Goal: Task Accomplishment & Management: Complete application form

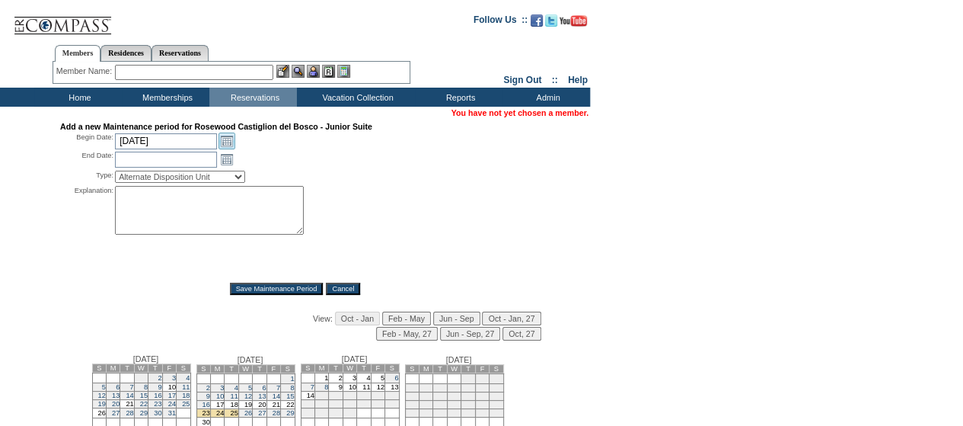
click at [225, 145] on link "Open the calendar popup." at bounding box center [227, 140] width 17 height 17
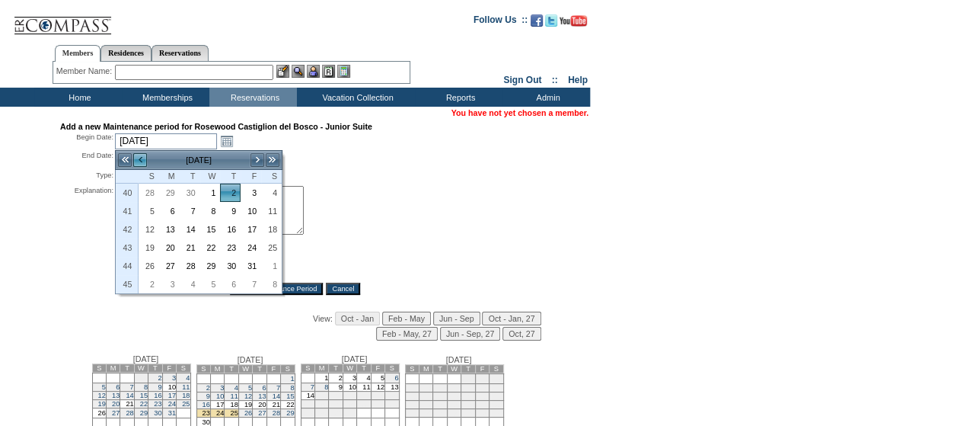
click at [140, 159] on link "<" at bounding box center [139, 159] width 15 height 15
click at [233, 207] on link "11" at bounding box center [230, 211] width 19 height 17
type input "[DATE]"
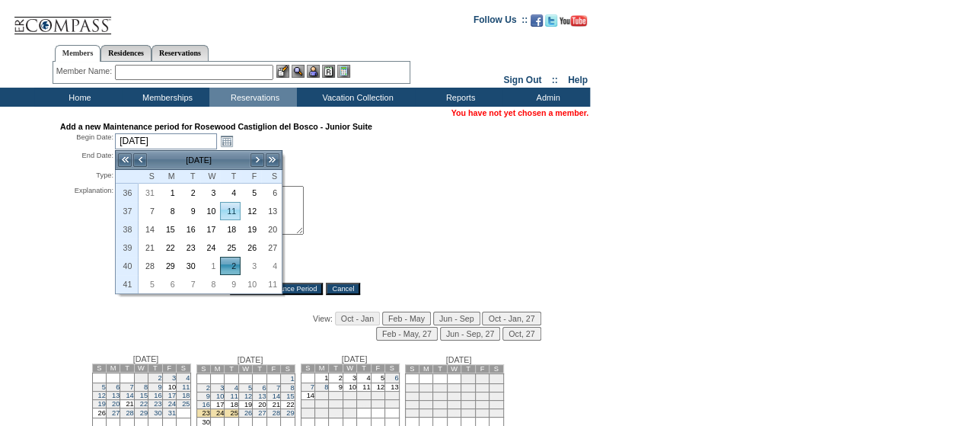
type input "[DATE]"
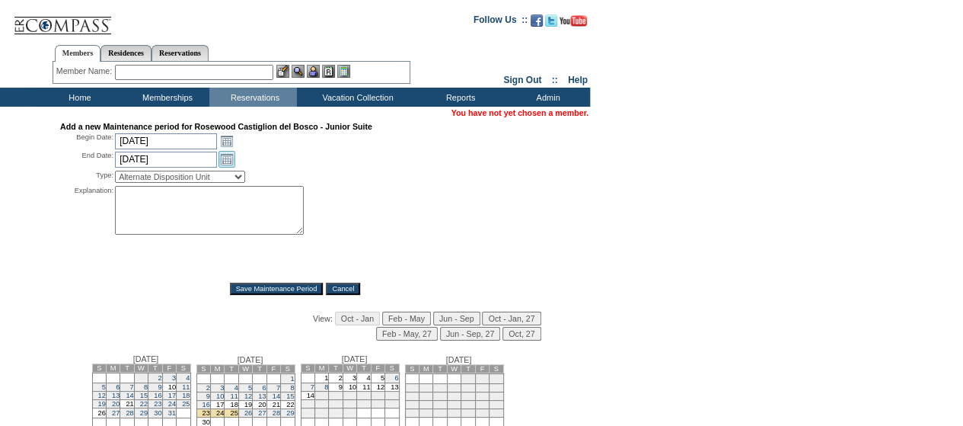
click at [231, 158] on link "Open the calendar popup." at bounding box center [227, 159] width 17 height 17
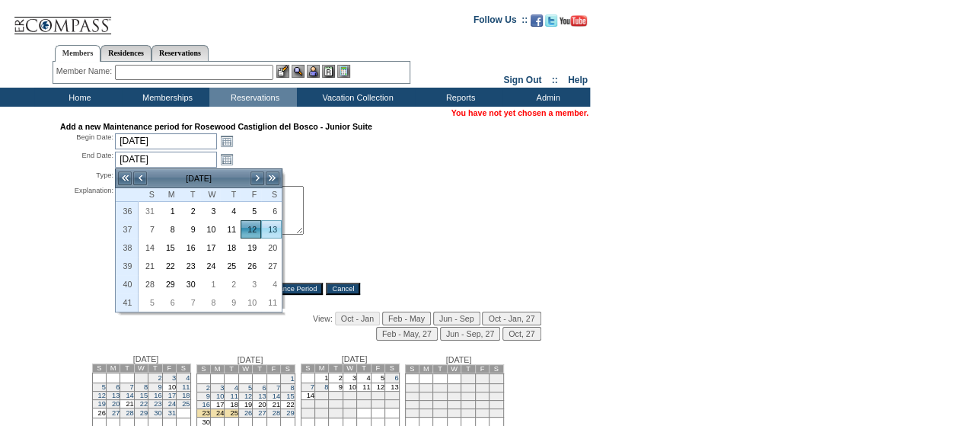
click at [267, 225] on link "13" at bounding box center [271, 229] width 19 height 17
type input "[DATE]"
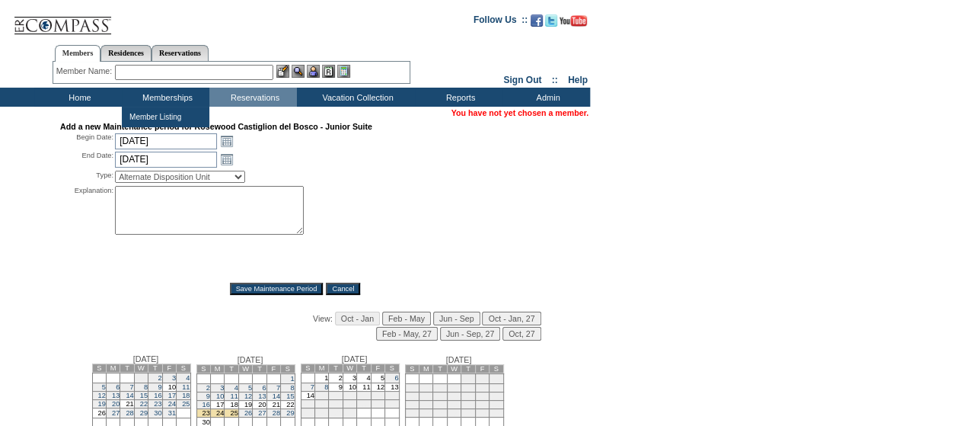
click at [212, 176] on select "Alternate Disposition Unit Business Hold Disposition Exclusive Alliance Partner…" at bounding box center [180, 177] width 130 height 12
select select "PropMaintInventoryRelease"
click at [115, 172] on select "Alternate Disposition Unit Business Hold Disposition Exclusive Alliance Partner…" at bounding box center [180, 177] width 130 height 12
click at [172, 218] on textarea at bounding box center [209, 210] width 189 height 49
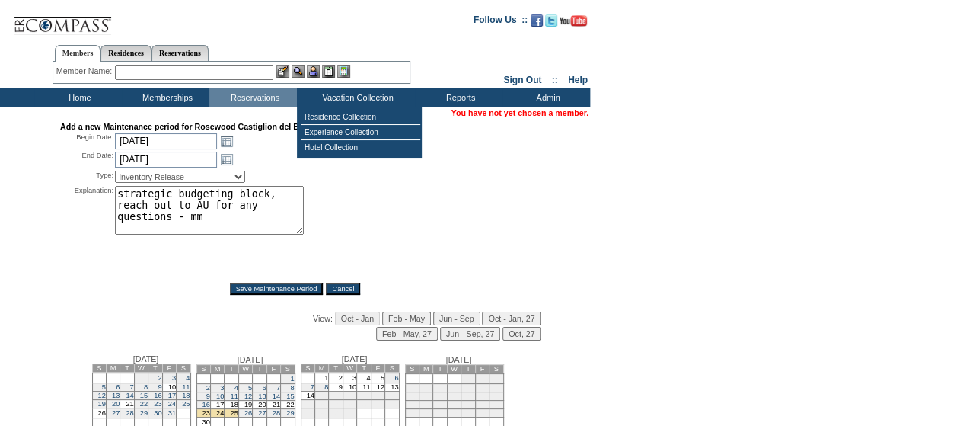
type textarea "strategic budgeting block, reach out to AU for any questions - mm"
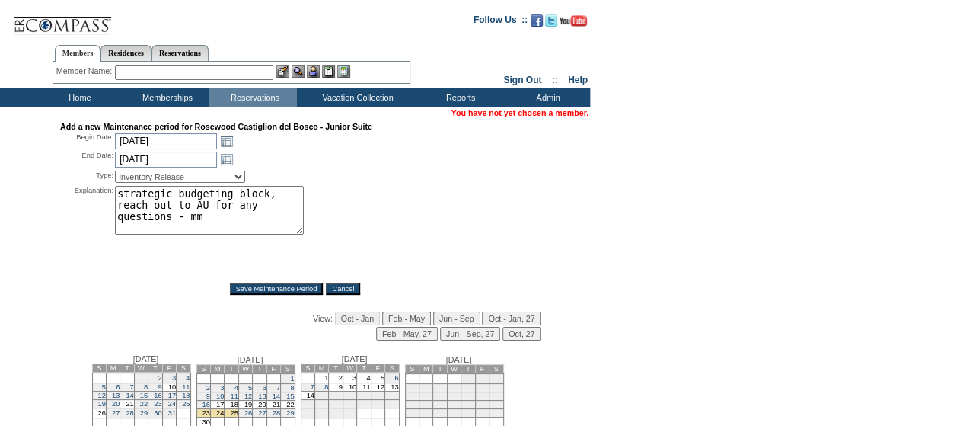
click at [397, 195] on div "Explanation: strategic budgeting block, reach out to AU for any questions - mm *" at bounding box center [295, 229] width 470 height 86
click at [271, 294] on input "Save Maintenance Period" at bounding box center [277, 288] width 94 height 12
click at [233, 138] on link "Open the calendar popup." at bounding box center [227, 140] width 17 height 17
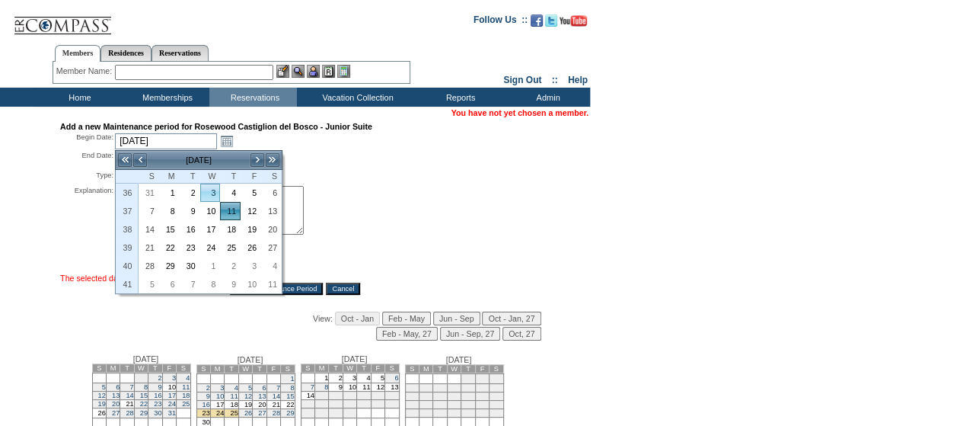
click at [211, 188] on link "3" at bounding box center [210, 192] width 19 height 17
type input "[DATE]"
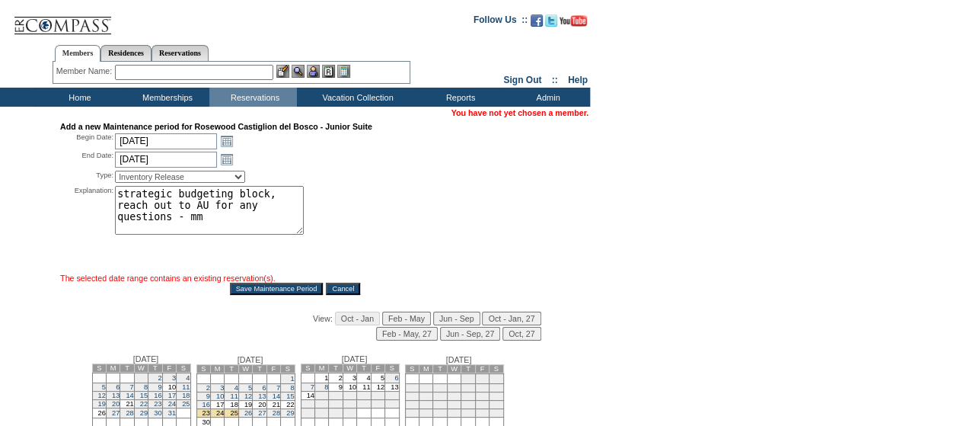
click at [262, 292] on input "Save Maintenance Period" at bounding box center [277, 288] width 94 height 12
click at [233, 139] on link "Open the calendar popup." at bounding box center [227, 140] width 17 height 17
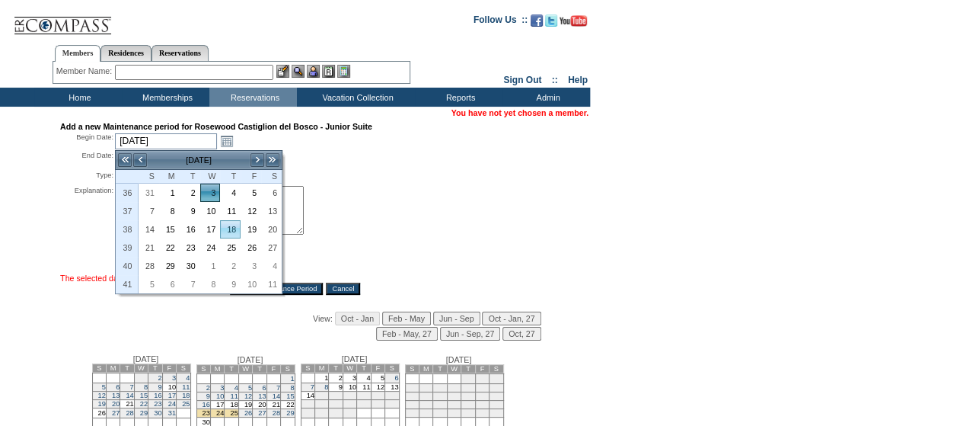
click at [236, 222] on link "18" at bounding box center [230, 229] width 19 height 17
type input "[DATE]"
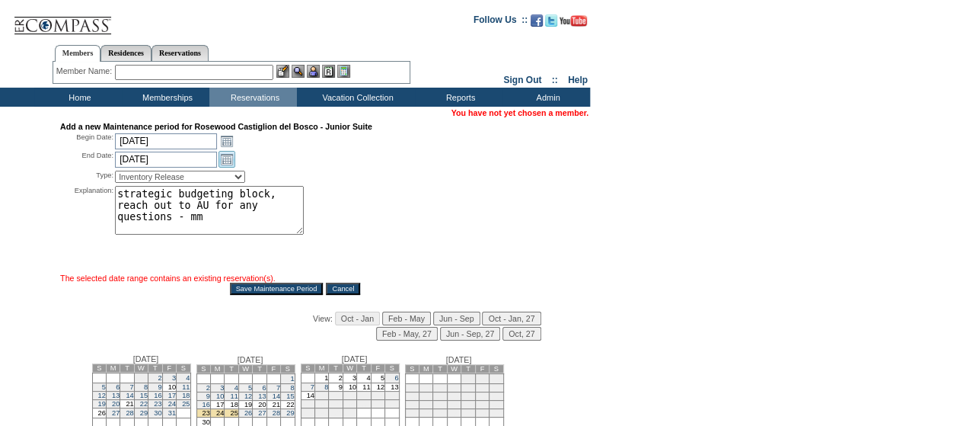
click at [221, 152] on link "Open the calendar popup." at bounding box center [227, 159] width 17 height 17
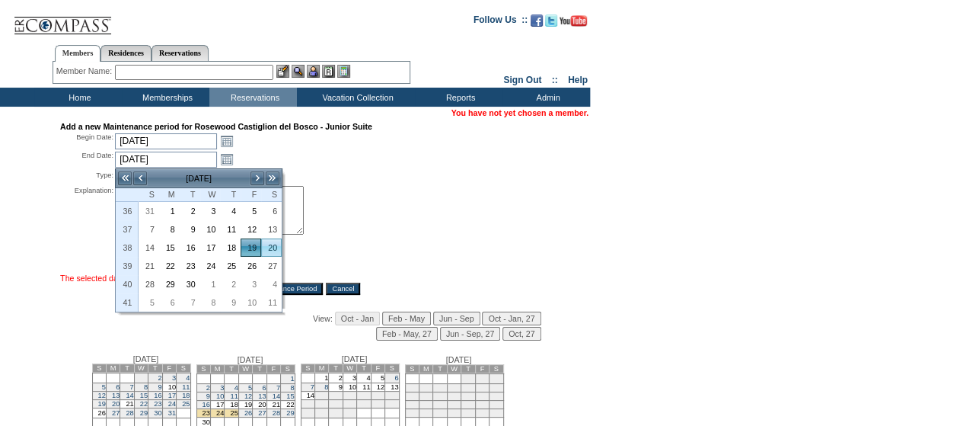
click at [269, 246] on link "20" at bounding box center [271, 247] width 19 height 17
type input "[DATE]"
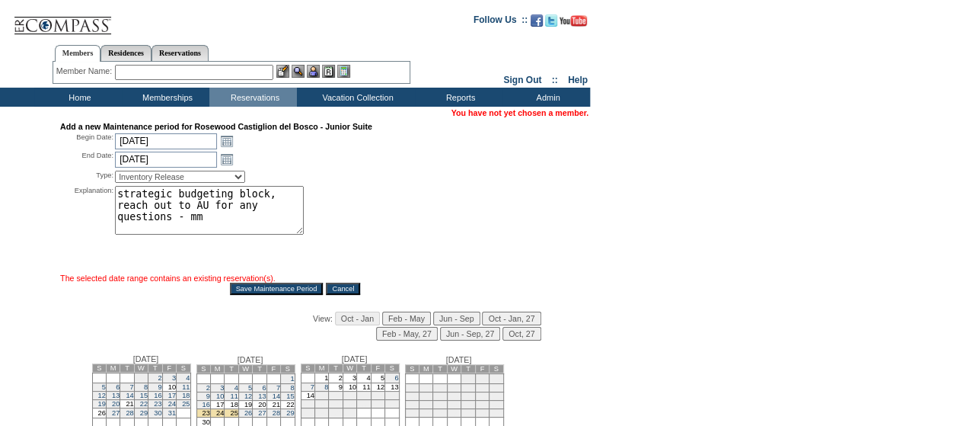
click at [254, 289] on input "Save Maintenance Period" at bounding box center [277, 288] width 94 height 12
